Goal: Information Seeking & Learning: Learn about a topic

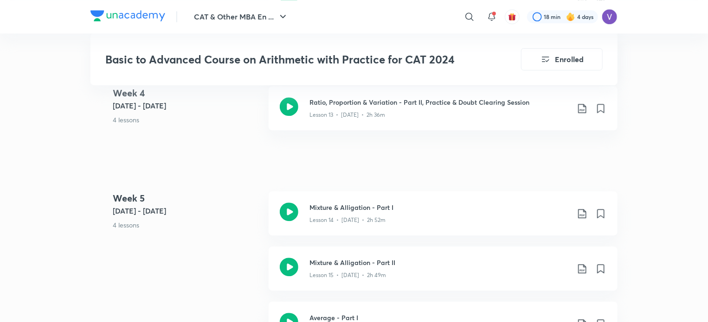
scroll to position [1088, 0]
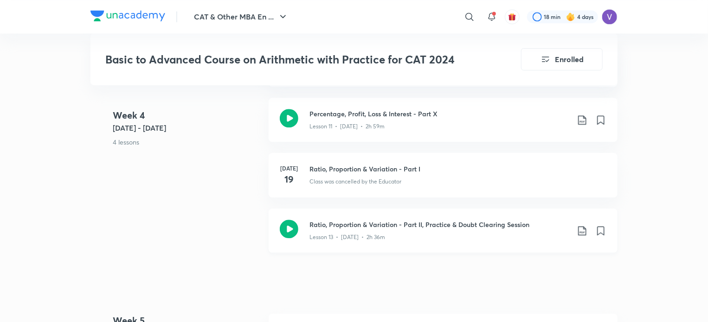
click at [358, 218] on div "Ratio, Proportion & Variation - Part II, Practice & Doubt Clearing Session Less…" at bounding box center [442, 231] width 349 height 44
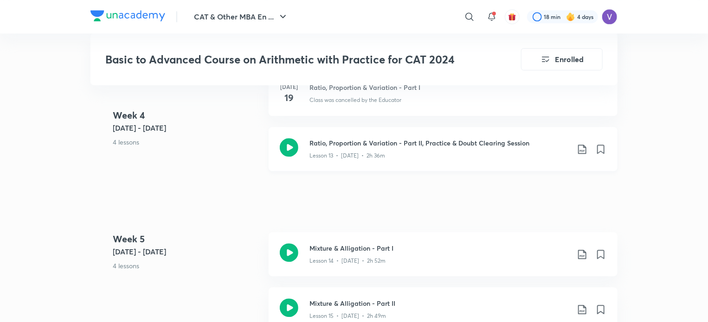
click at [577, 151] on icon at bounding box center [581, 149] width 11 height 11
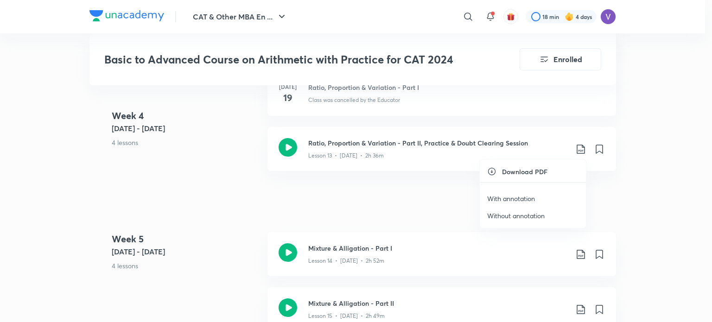
click at [538, 196] on li "With annotation" at bounding box center [533, 198] width 106 height 17
click at [529, 200] on p "With annotation" at bounding box center [511, 199] width 48 height 10
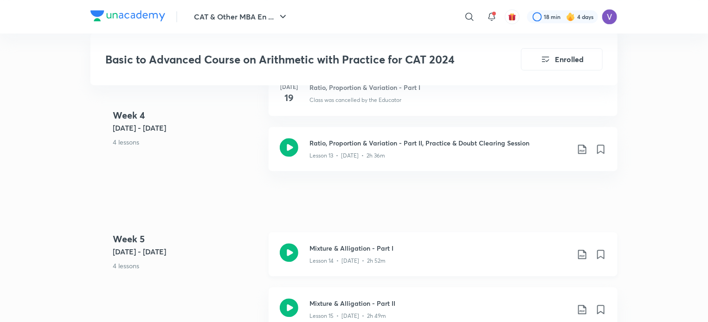
click at [581, 250] on icon at bounding box center [581, 254] width 11 height 11
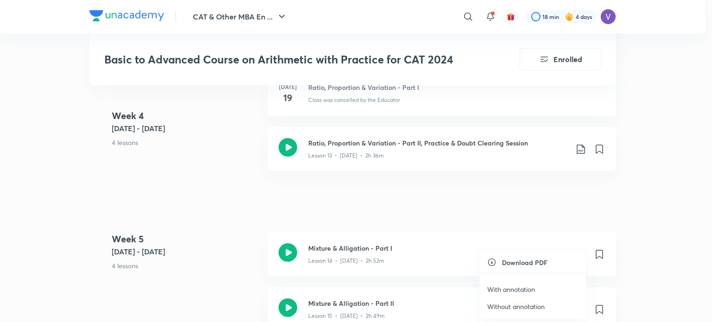
click at [529, 288] on p "With annotation" at bounding box center [511, 290] width 48 height 10
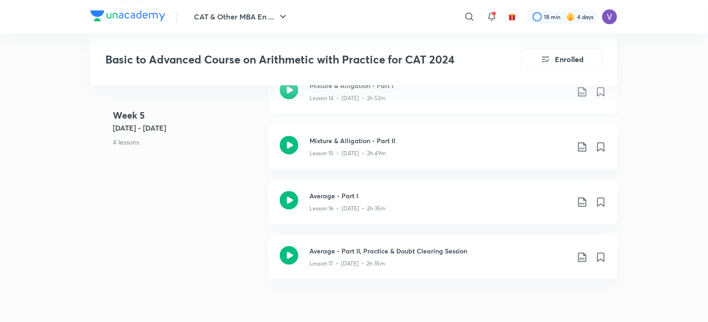
scroll to position [1333, 0]
click at [582, 148] on icon at bounding box center [582, 145] width 8 height 9
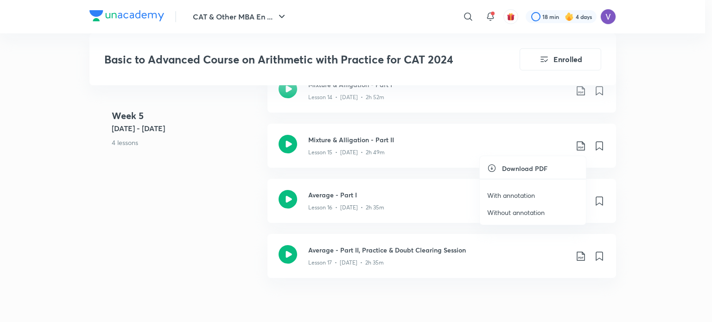
click at [536, 196] on li "With annotation" at bounding box center [533, 195] width 106 height 17
click at [524, 192] on p "With annotation" at bounding box center [511, 196] width 48 height 10
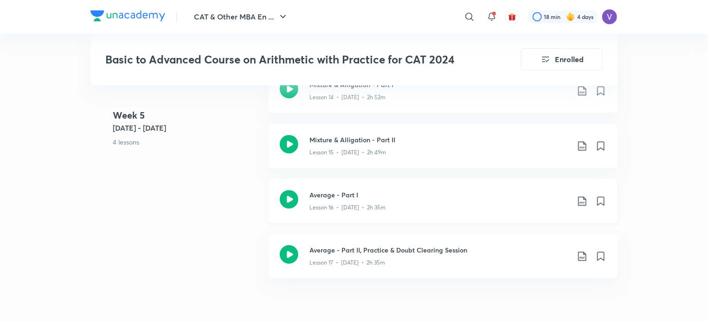
click at [584, 200] on icon at bounding box center [581, 201] width 11 height 11
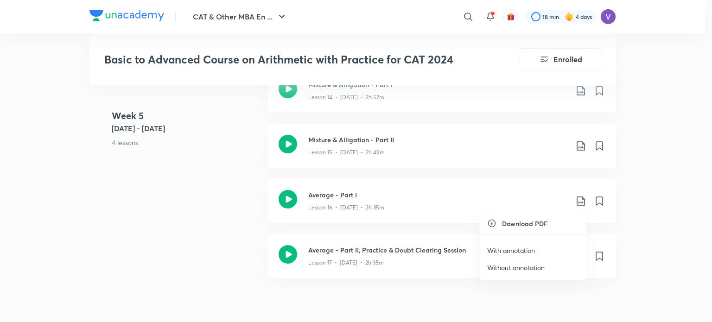
click at [523, 251] on p "With annotation" at bounding box center [511, 251] width 48 height 10
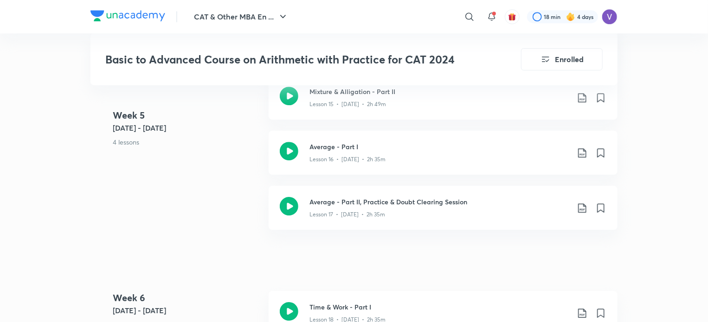
scroll to position [1383, 0]
click at [581, 208] on icon at bounding box center [581, 207] width 11 height 11
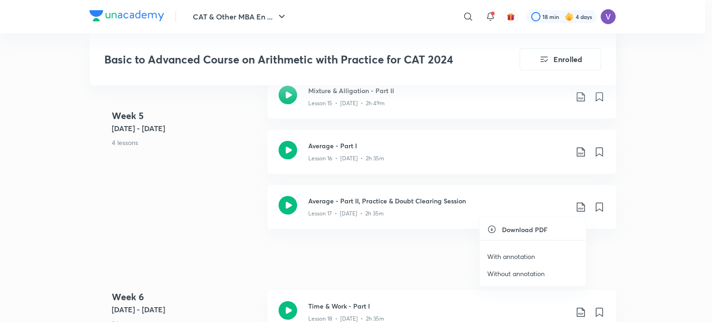
click at [510, 255] on p "With annotation" at bounding box center [511, 257] width 48 height 10
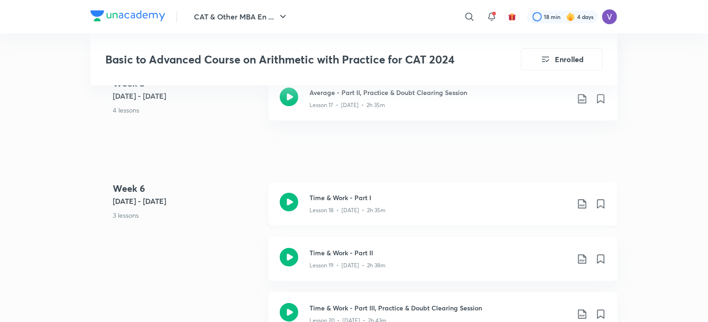
scroll to position [1494, 0]
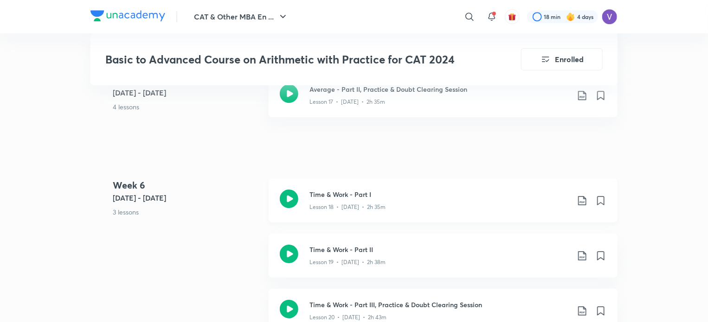
click at [584, 203] on icon at bounding box center [581, 200] width 11 height 11
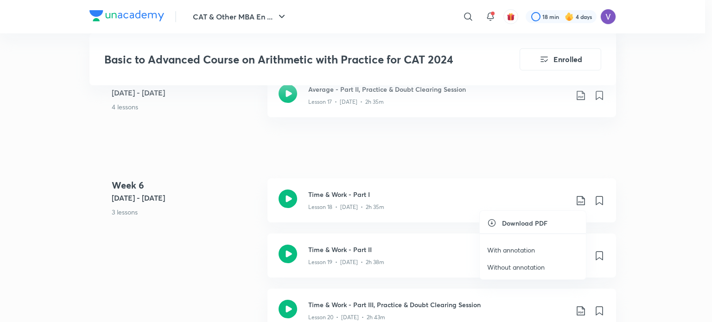
click at [508, 166] on div at bounding box center [356, 161] width 712 height 322
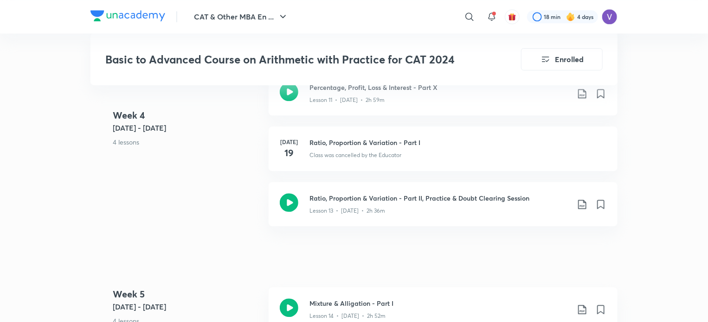
scroll to position [1094, 0]
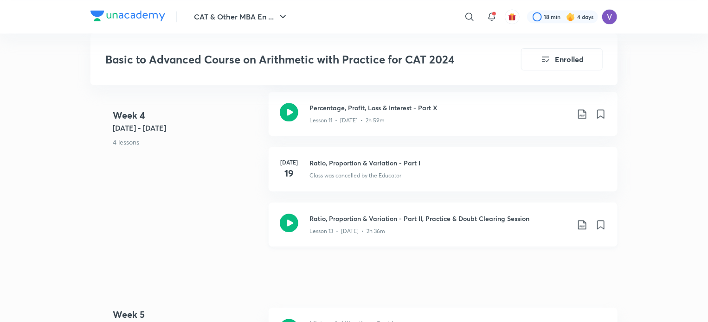
click at [381, 220] on h3 "Ratio, Proportion & Variation - Part II, Practice & Doubt Clearing Session" at bounding box center [439, 219] width 260 height 10
